Goal: Information Seeking & Learning: Find specific fact

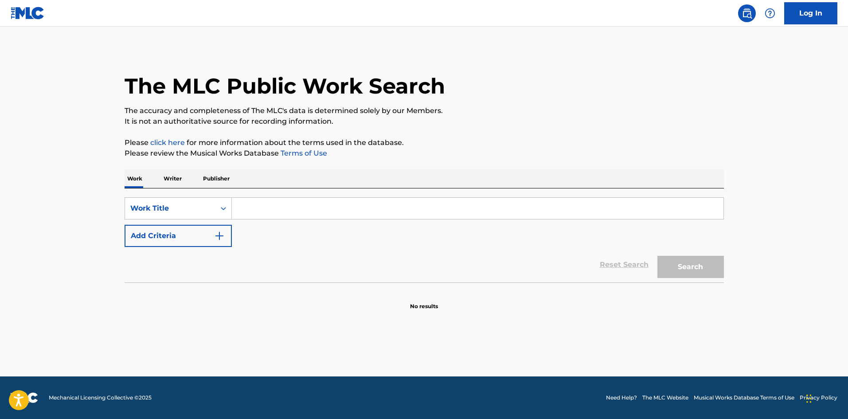
click at [263, 211] on input "Search Form" at bounding box center [478, 208] width 492 height 21
paste input "#1 - [PERSON_NAME]"
type input "#1 - [PERSON_NAME]"
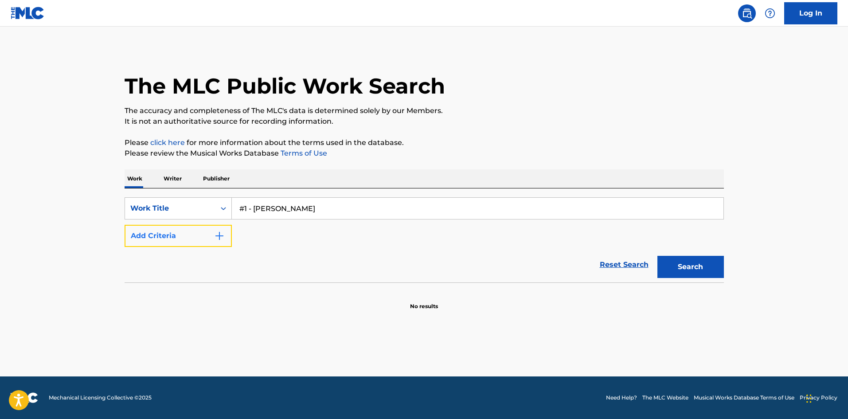
click at [220, 238] on img "Search Form" at bounding box center [219, 236] width 11 height 11
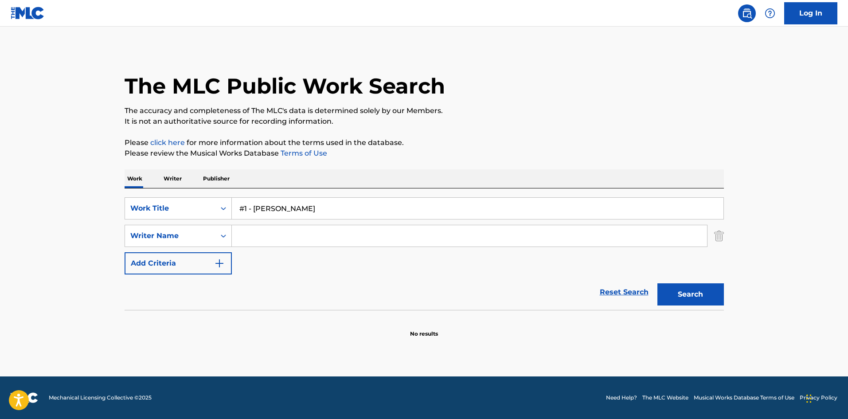
click at [236, 239] on input "Search Form" at bounding box center [469, 235] width 475 height 21
paste input "[PERSON_NAME]"
type input "[PERSON_NAME]"
drag, startPoint x: 249, startPoint y: 212, endPoint x: 332, endPoint y: 206, distance: 83.1
click at [332, 206] on input "#1 - [PERSON_NAME]" at bounding box center [478, 208] width 492 height 21
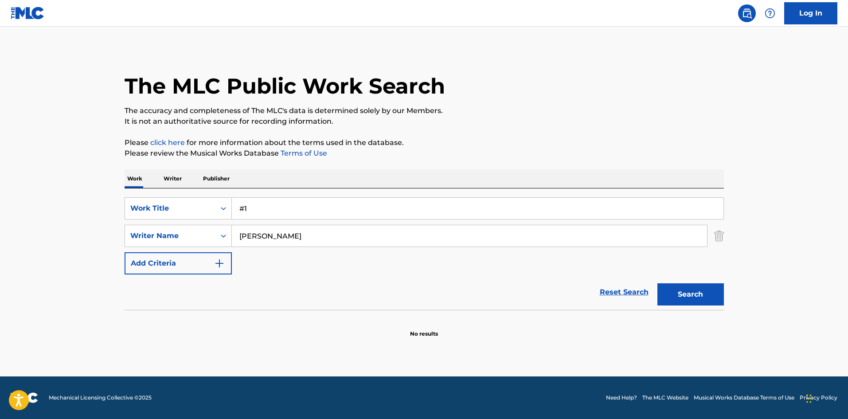
type input "#1"
click at [657, 283] on button "Search" at bounding box center [690, 294] width 66 height 22
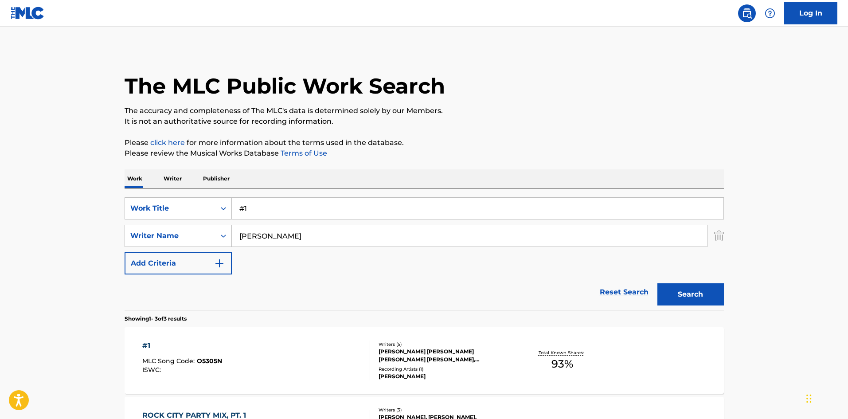
click at [459, 353] on div "[PERSON_NAME] [PERSON_NAME] [PERSON_NAME] [PERSON_NAME], [PERSON_NAME], [PERSON…" at bounding box center [446, 356] width 134 height 16
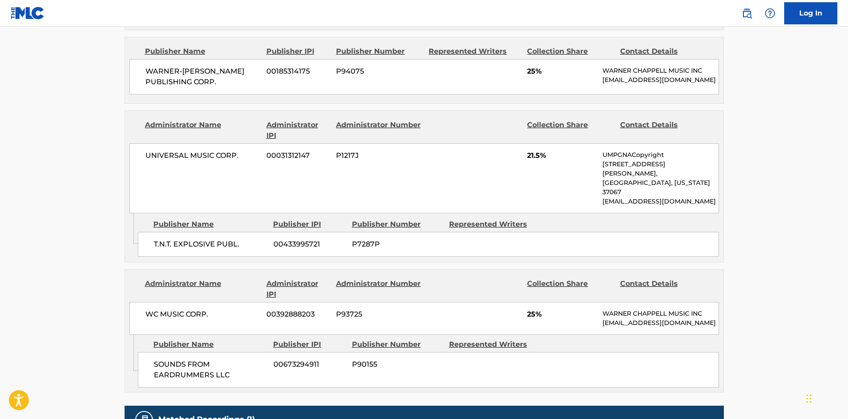
scroll to position [711, 0]
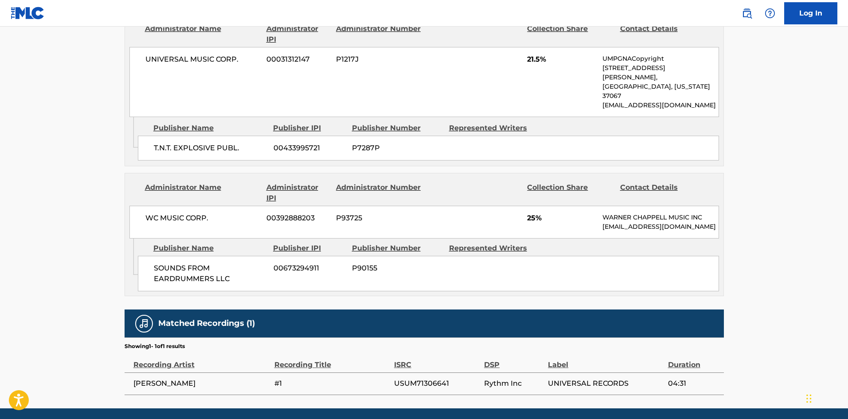
click at [578, 47] on div "UNIVERSAL MUSIC CORP. 00031312147 P1217J 21.5% UMPGNACopyright [STREET_ADDRESS]…" at bounding box center [424, 82] width 590 height 70
